Goal: Task Accomplishment & Management: Use online tool/utility

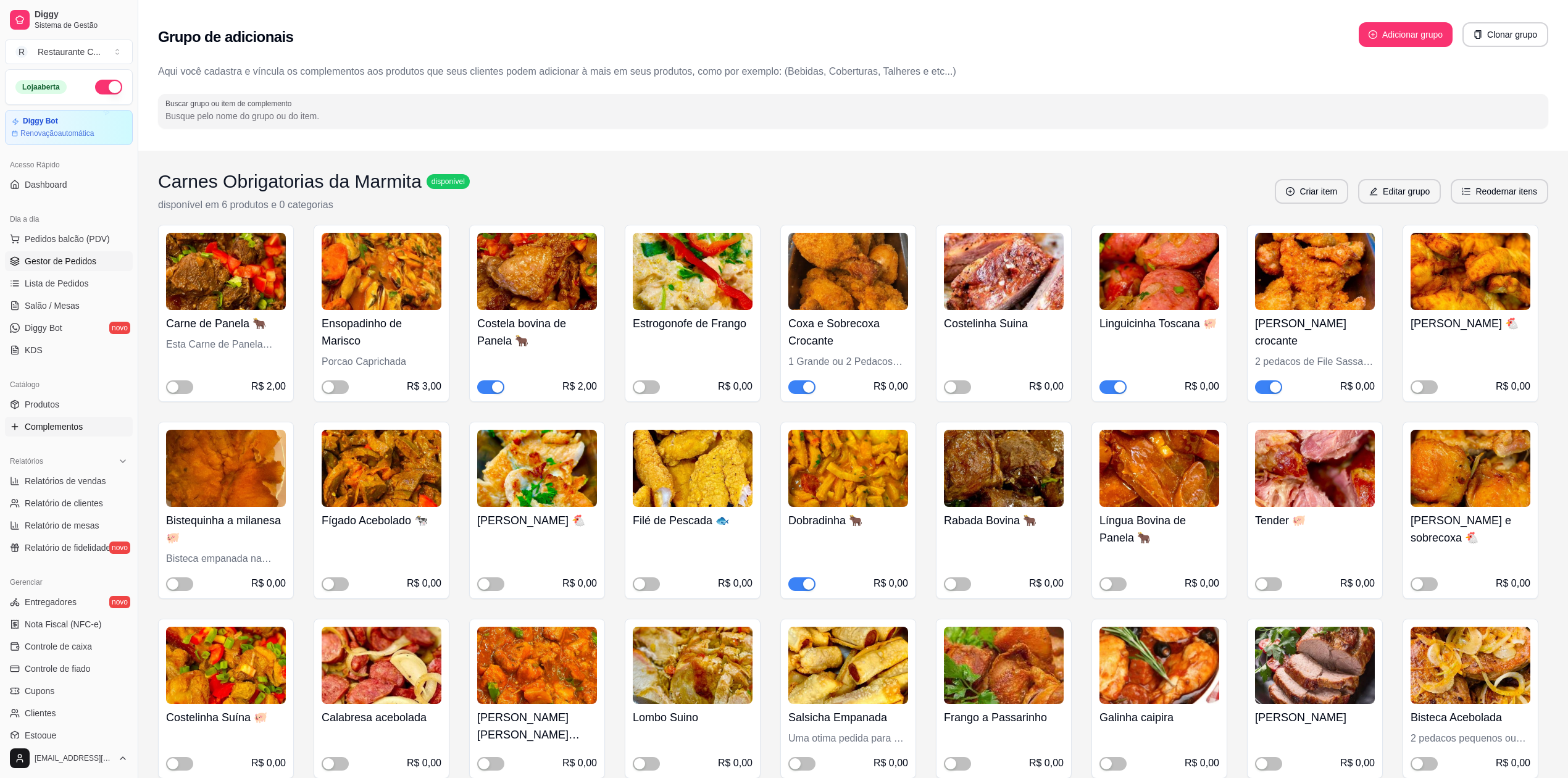
click at [63, 256] on span "Gestor de Pedidos" at bounding box center [61, 261] width 72 height 13
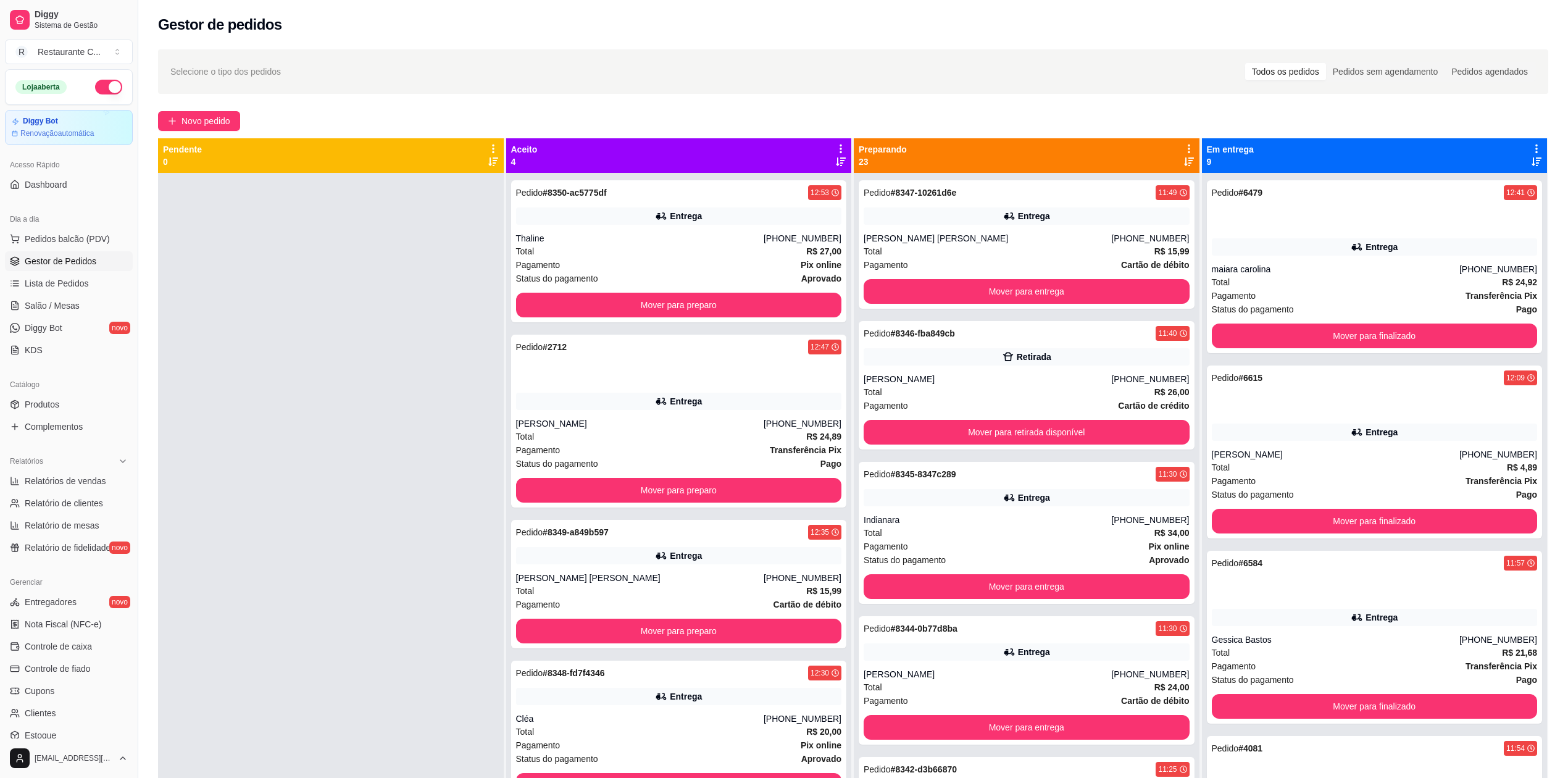
click at [835, 151] on icon at bounding box center [841, 149] width 11 height 11
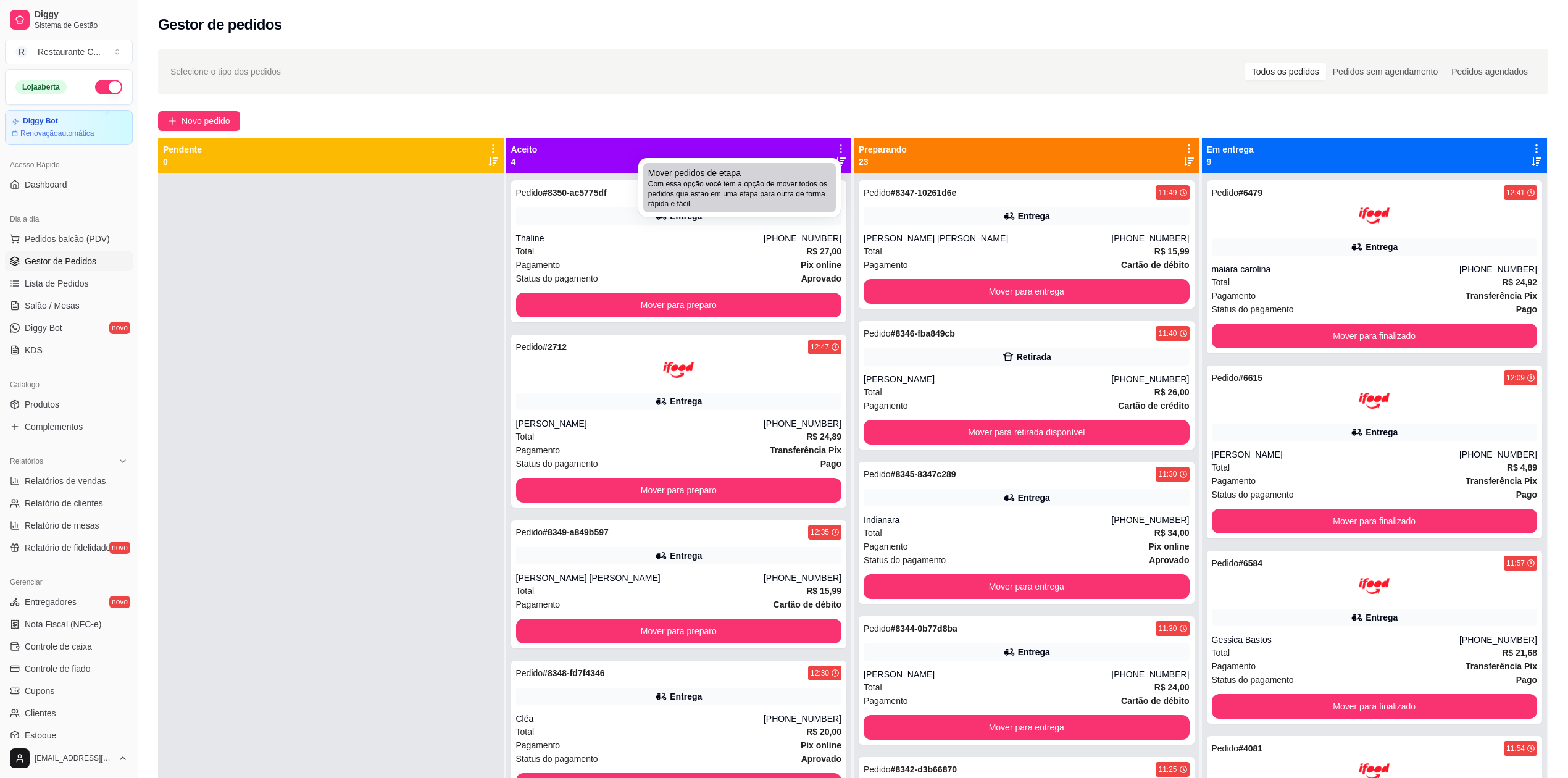
click at [770, 183] on span "Com essa opção você tem a opção de mover todos os pedidos que estão em uma etap…" at bounding box center [740, 194] width 183 height 30
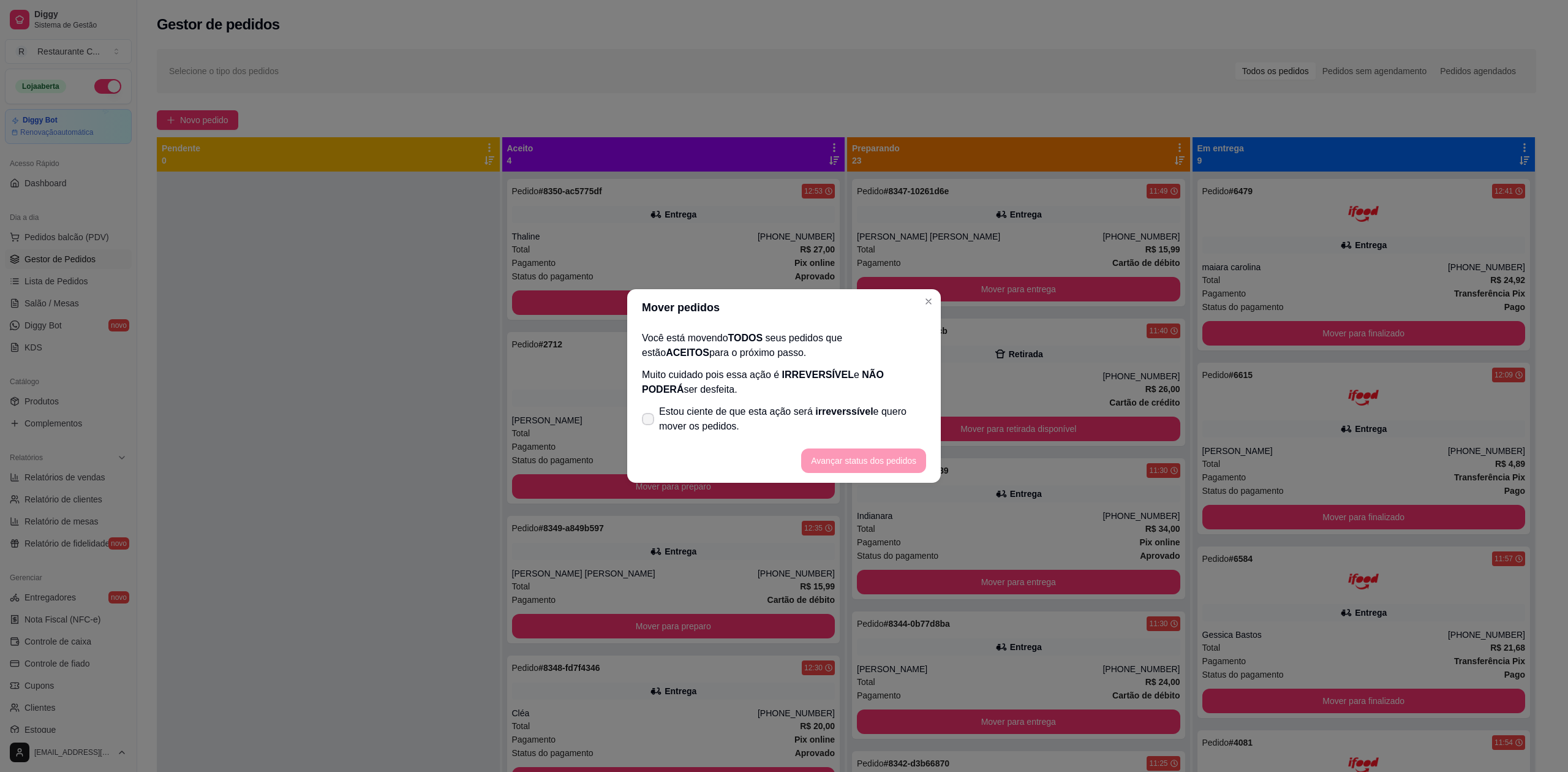
click at [780, 419] on span "Estou ciente de que esta ação será irreverssível e quero mover os pedidos." at bounding box center [793, 419] width 267 height 29
click at [650, 422] on input "Estou ciente de que esta ação será irreverssível e quero mover os pedidos." at bounding box center [645, 426] width 8 height 8
checkbox input "true"
click at [845, 447] on footer "Avançar status dos pedidos" at bounding box center [784, 461] width 313 height 45
click at [858, 461] on button "Avançar status dos pedidos" at bounding box center [863, 461] width 125 height 25
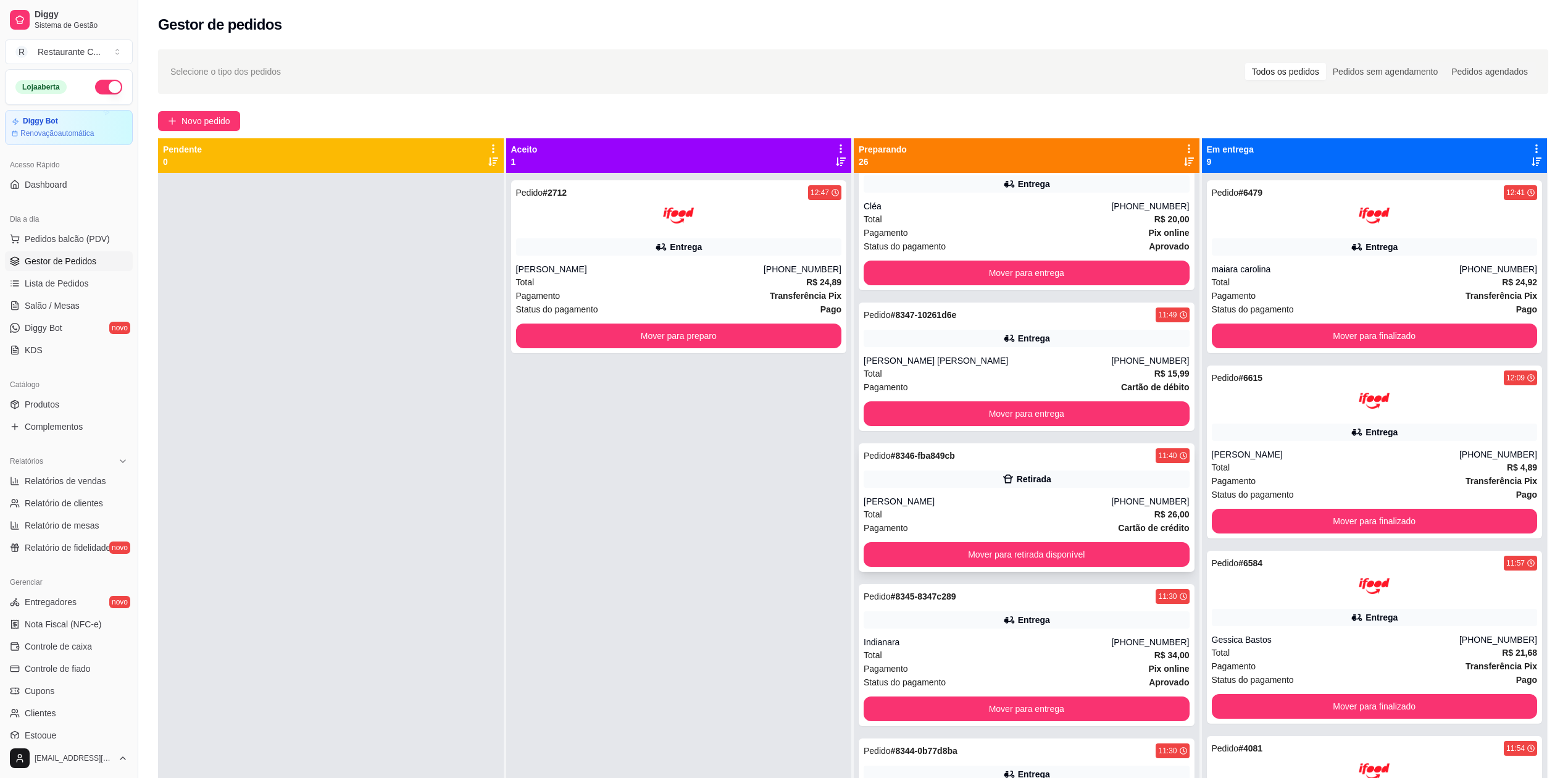
scroll to position [329, 0]
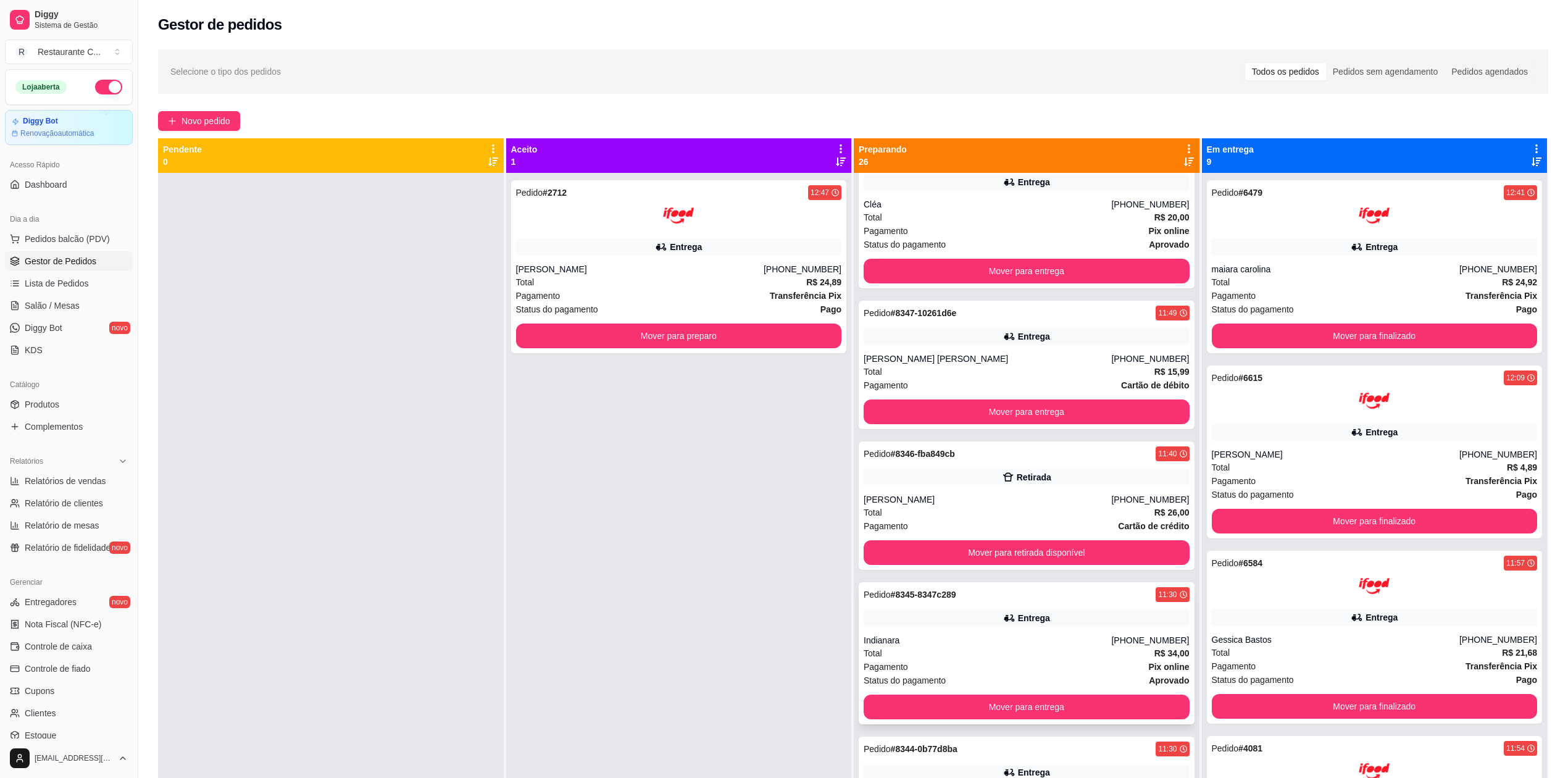
click at [980, 616] on div "Entrega" at bounding box center [1026, 617] width 326 height 17
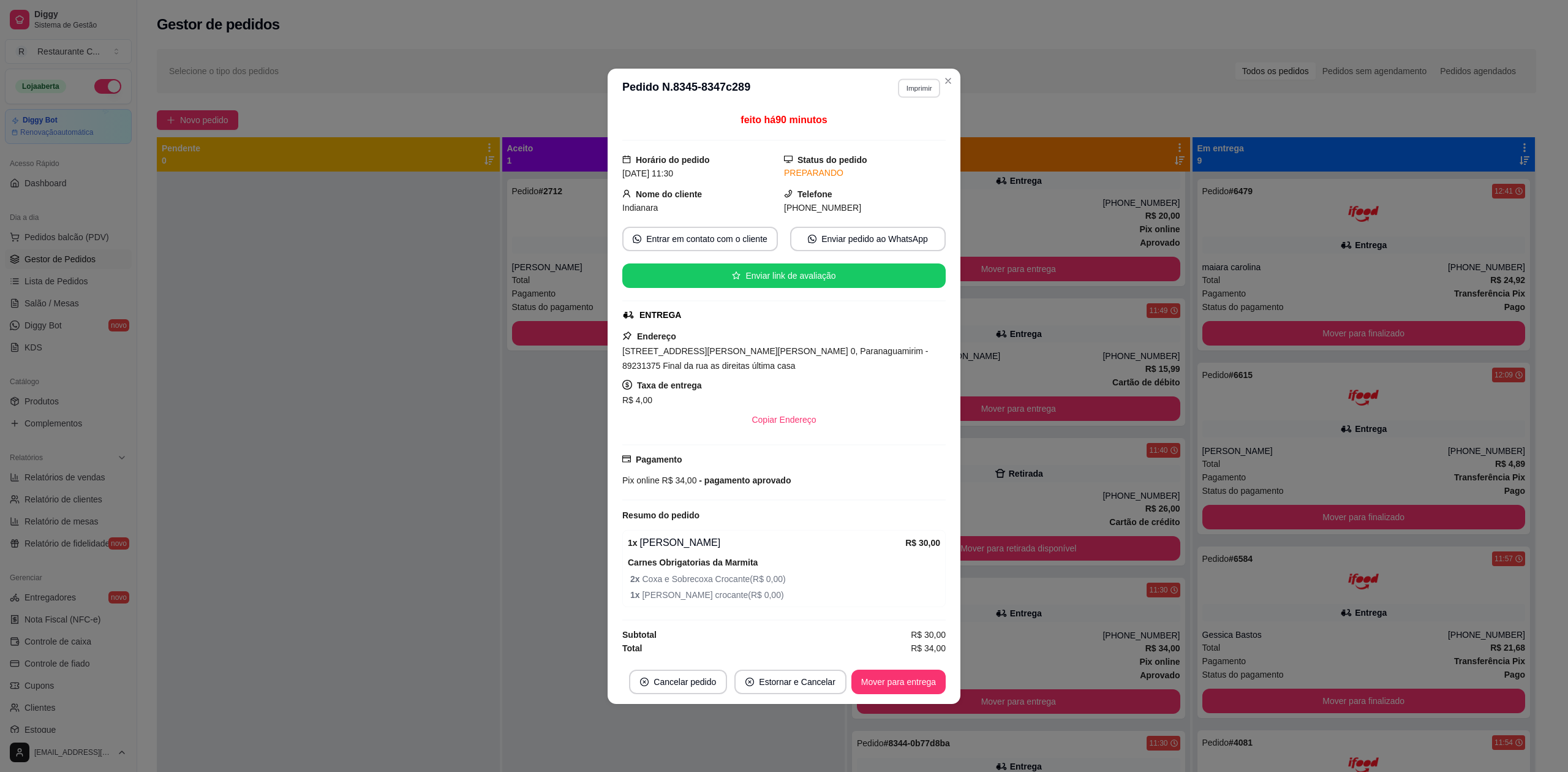
click at [922, 84] on button "Imprimir" at bounding box center [918, 87] width 42 height 19
click at [894, 130] on button "Delivery" at bounding box center [898, 127] width 89 height 20
click at [950, 75] on div "Selecione o tipo dos pedidos Todos os pedidos Pedidos sem agendamento Pedidos a…" at bounding box center [846, 71] width 1354 height 20
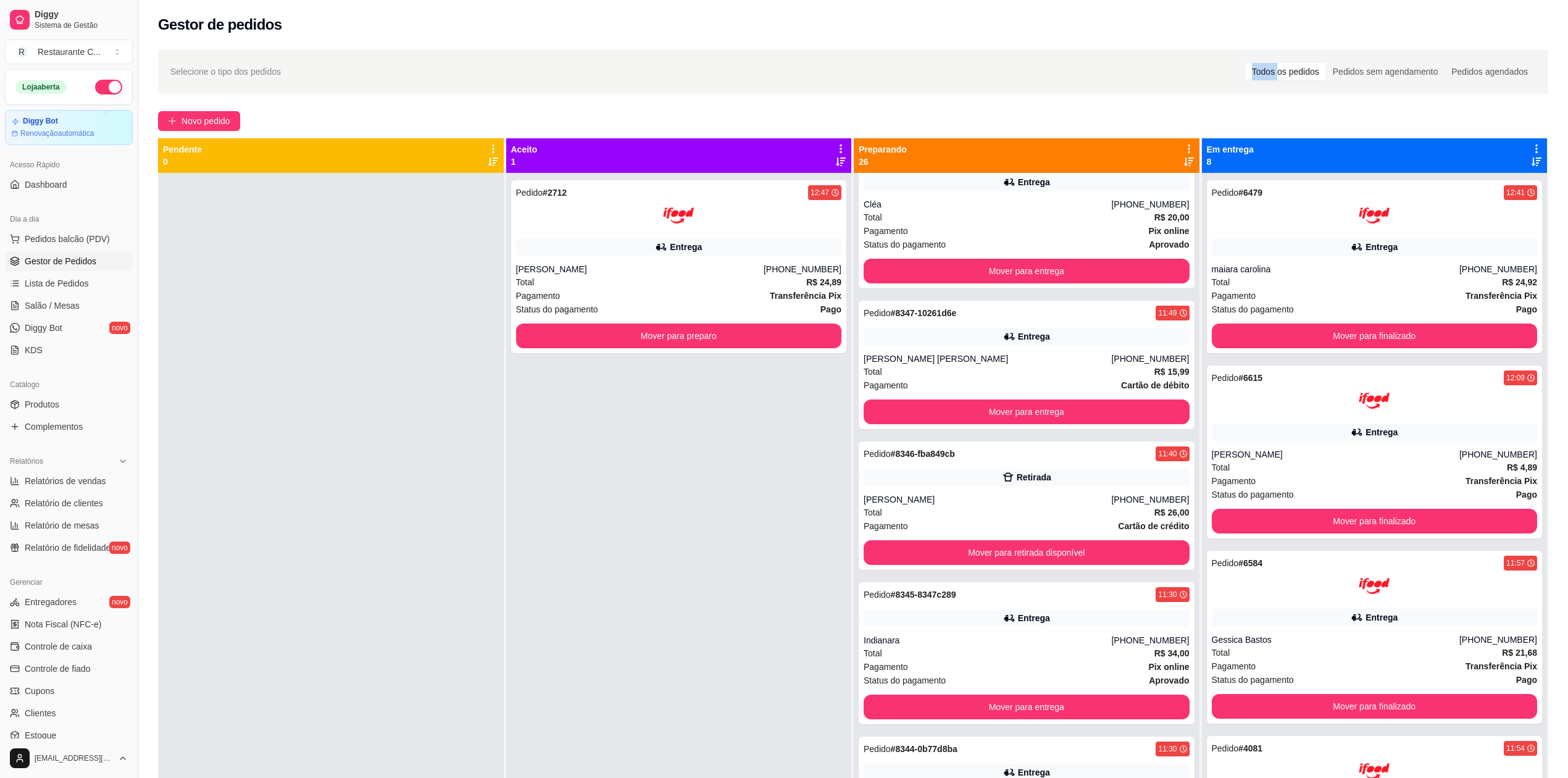
click at [1183, 148] on icon at bounding box center [1189, 149] width 11 height 11
click at [1038, 219] on div "Total R$ 20,00" at bounding box center [1026, 217] width 326 height 13
click at [1183, 148] on icon at bounding box center [1189, 149] width 11 height 11
click at [1075, 184] on span "Com essa opção você tem a opção de mover todos os pedidos que estão em uma etap…" at bounding box center [1085, 194] width 183 height 30
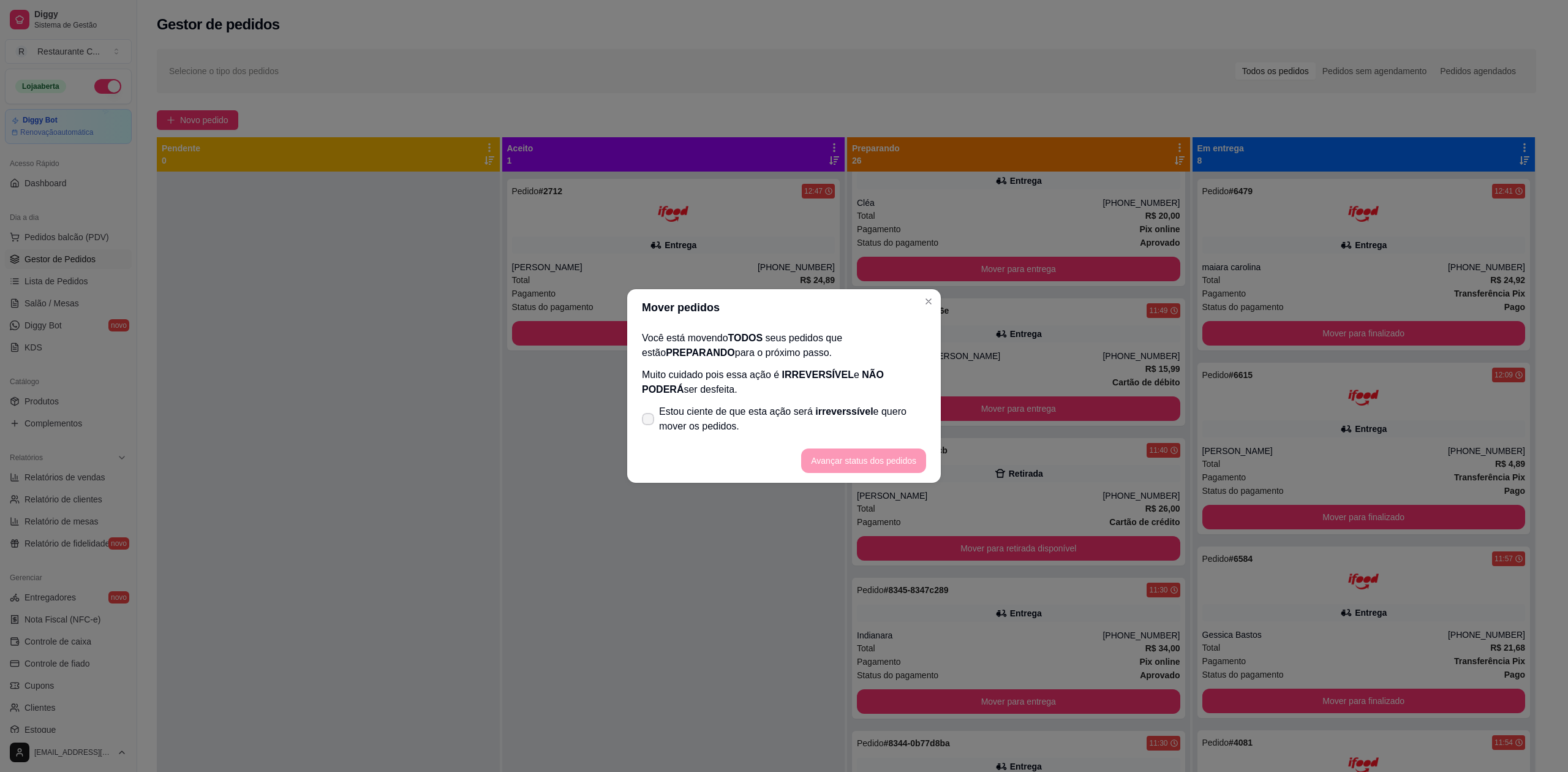
click at [752, 419] on span "Estou ciente de que esta ação será irreverssível e quero mover os pedidos." at bounding box center [793, 419] width 267 height 29
click at [650, 422] on input "Estou ciente de que esta ação será irreverssível e quero mover os pedidos." at bounding box center [645, 426] width 8 height 8
checkbox input "true"
click at [863, 463] on button "Avançar status dos pedidos" at bounding box center [863, 461] width 125 height 25
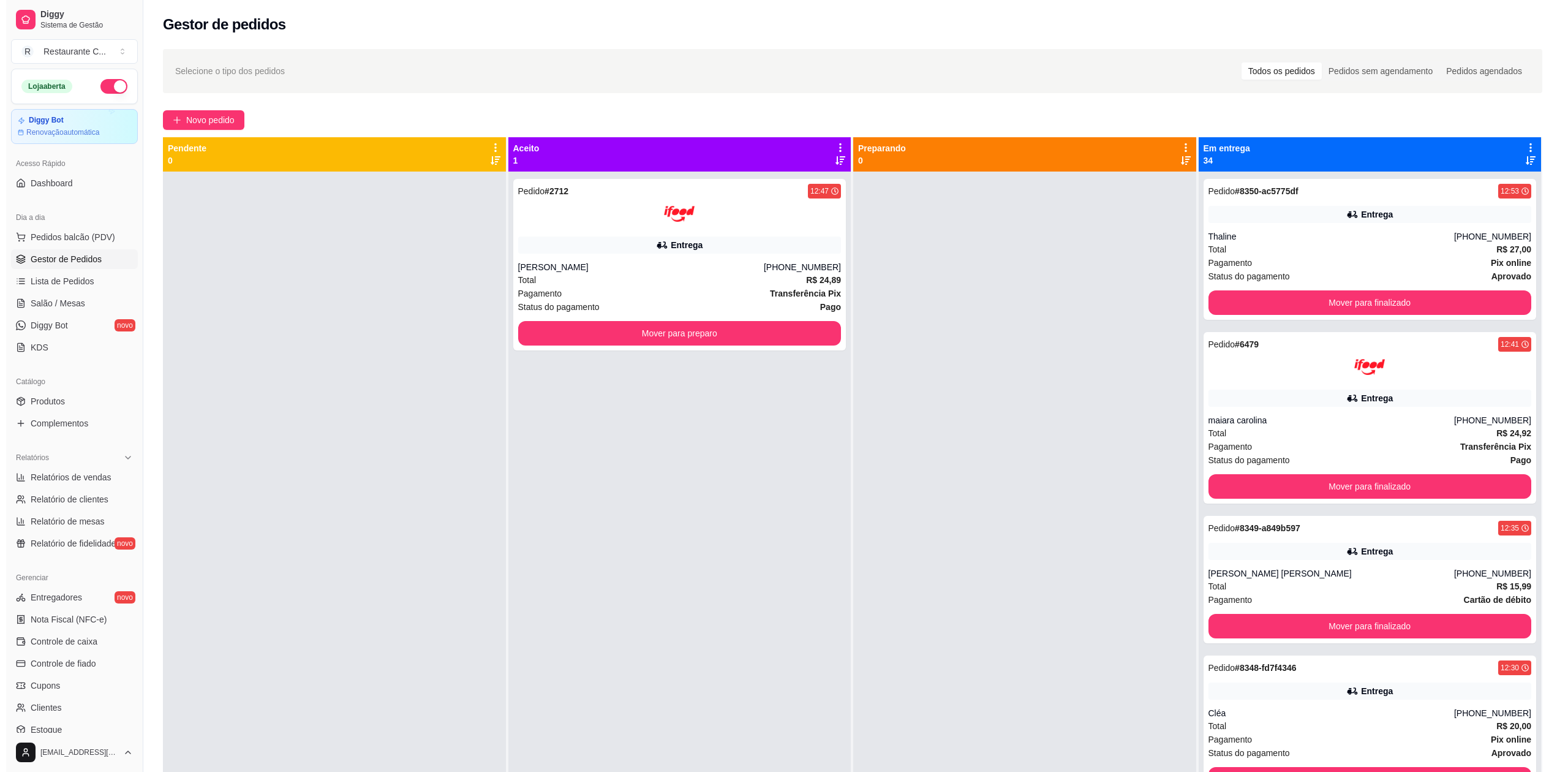
scroll to position [0, 0]
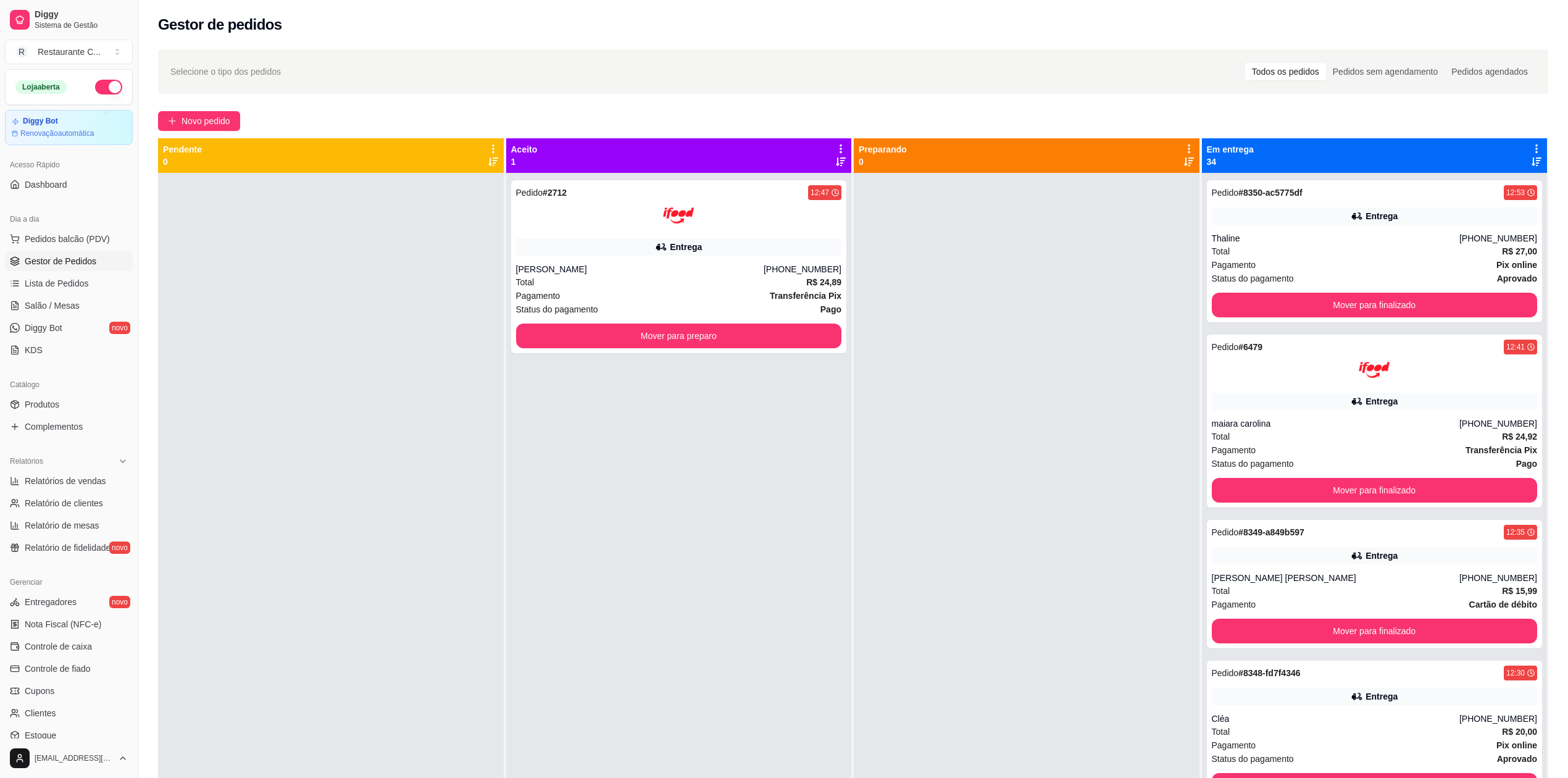
click at [1067, 325] on div at bounding box center [1026, 562] width 345 height 778
click at [1531, 152] on icon at bounding box center [1537, 149] width 11 height 11
click at [1498, 159] on div "Mover pedidos de etapa Com essa opção você tem a opção de mover todos os pedido…" at bounding box center [1429, 188] width 203 height 59
click at [1479, 178] on div "Mover pedidos de etapa Com essa opção você tem a opção de mover todos os pedido…" at bounding box center [1429, 188] width 183 height 42
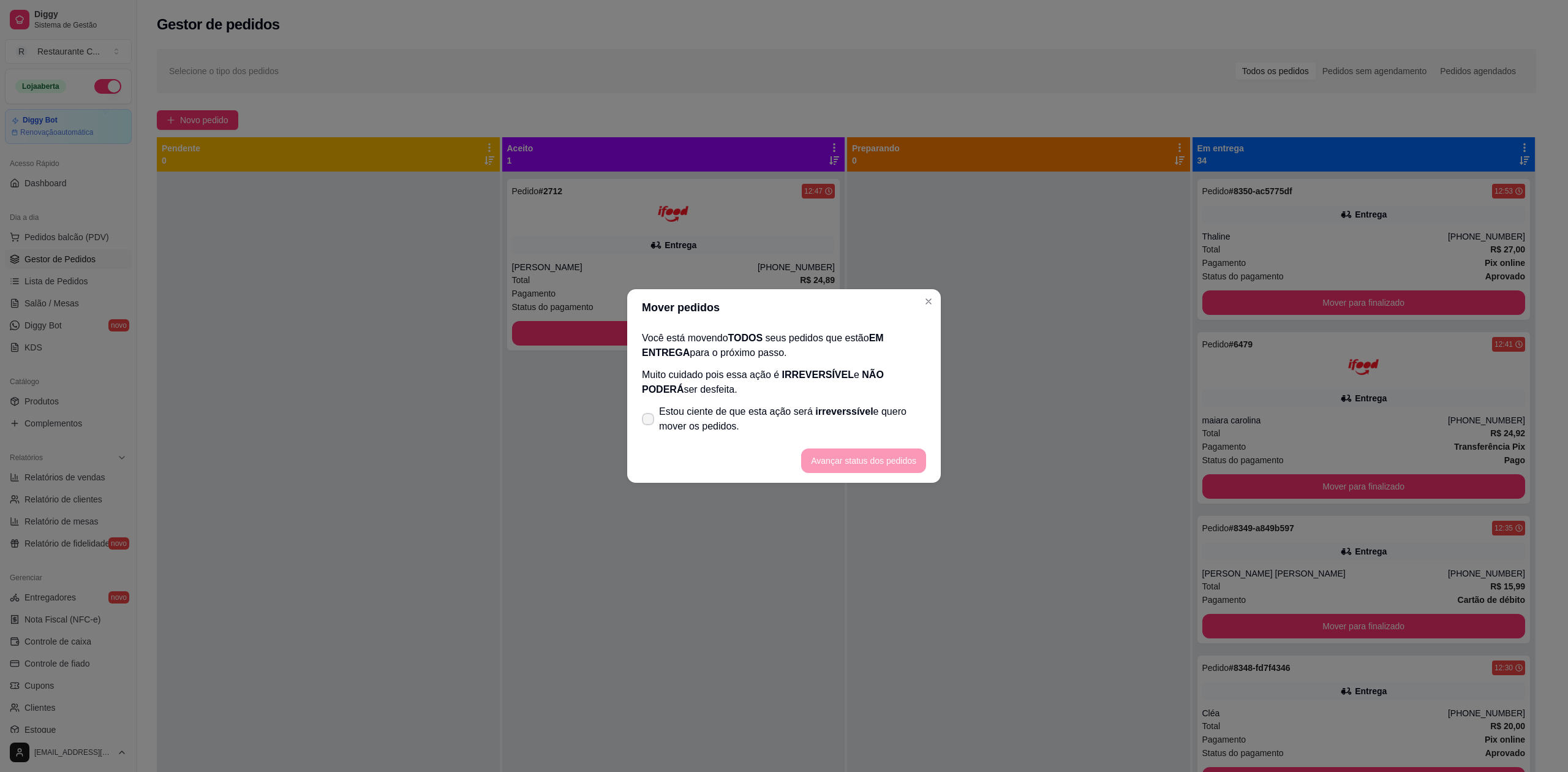
click at [775, 418] on span "Estou ciente de que esta ação será irreverssível e quero mover os pedidos." at bounding box center [793, 419] width 267 height 29
click at [650, 422] on input "Estou ciente de que esta ação será irreverssível e quero mover os pedidos." at bounding box center [645, 426] width 8 height 8
checkbox input "true"
drag, startPoint x: 872, startPoint y: 474, endPoint x: 877, endPoint y: 466, distance: 9.4
click at [875, 471] on footer "Avançar status dos pedidos" at bounding box center [784, 461] width 313 height 45
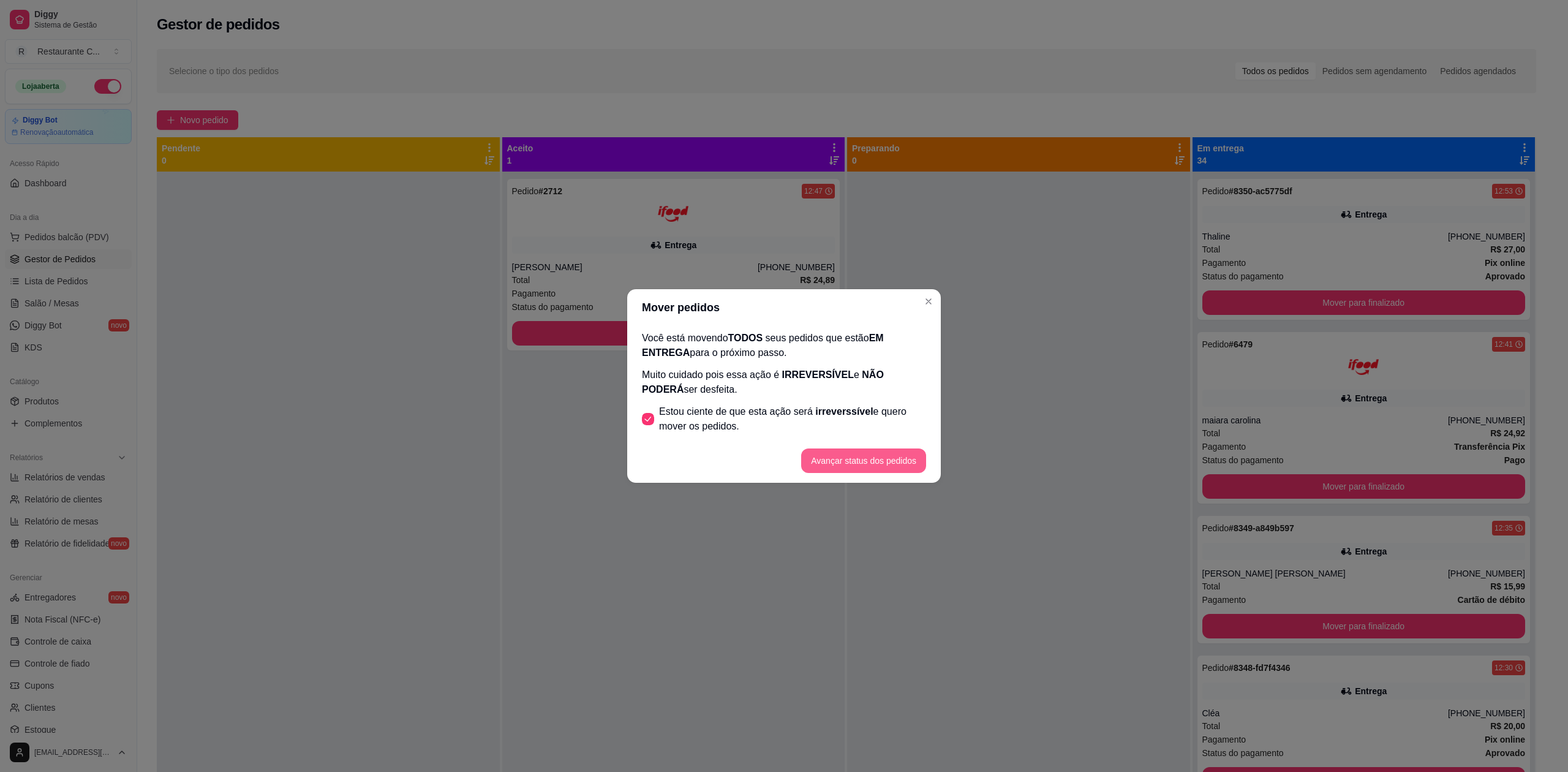
click at [882, 462] on button "Avançar status dos pedidos" at bounding box center [863, 461] width 125 height 25
